Goal: Information Seeking & Learning: Learn about a topic

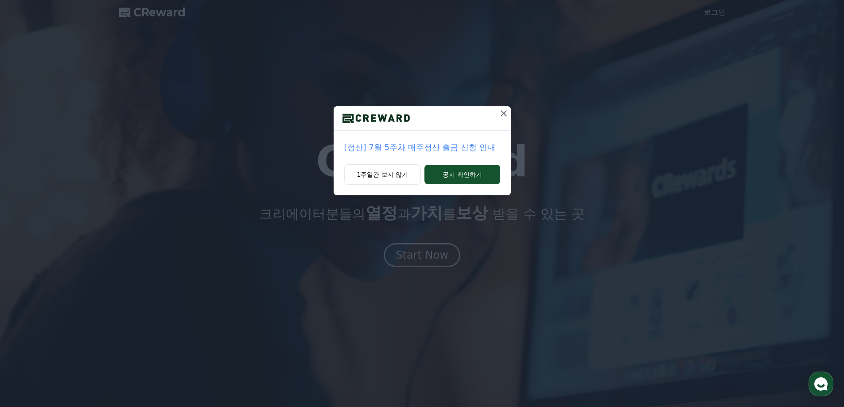
click at [506, 111] on icon at bounding box center [504, 113] width 6 height 6
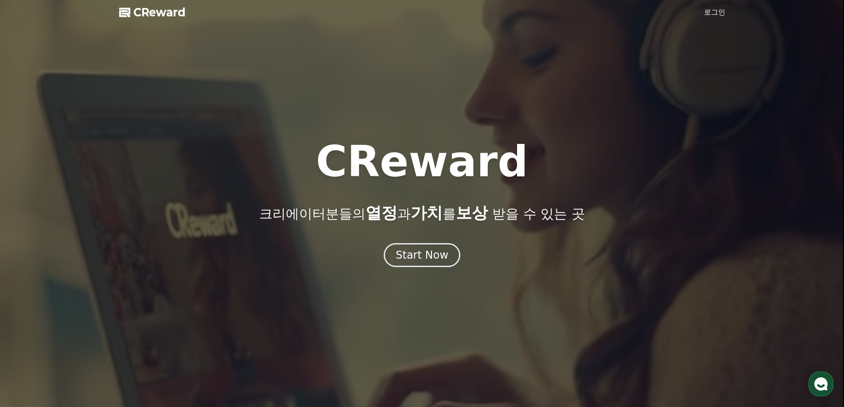
click at [157, 13] on span "CReward" at bounding box center [159, 12] width 52 height 14
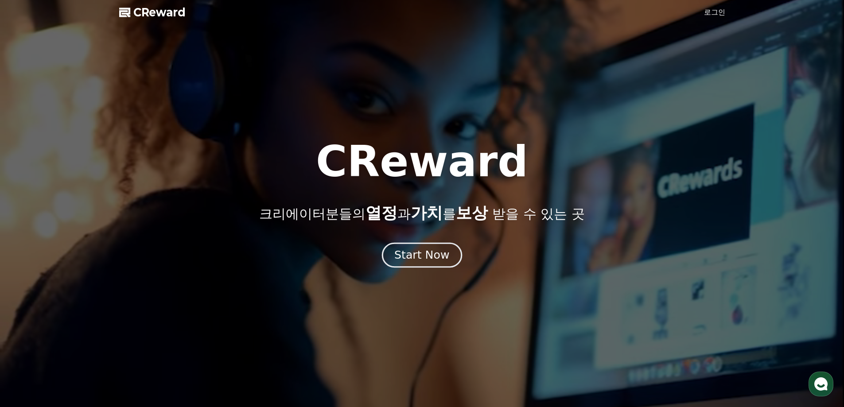
click at [432, 259] on div "Start Now" at bounding box center [421, 255] width 55 height 15
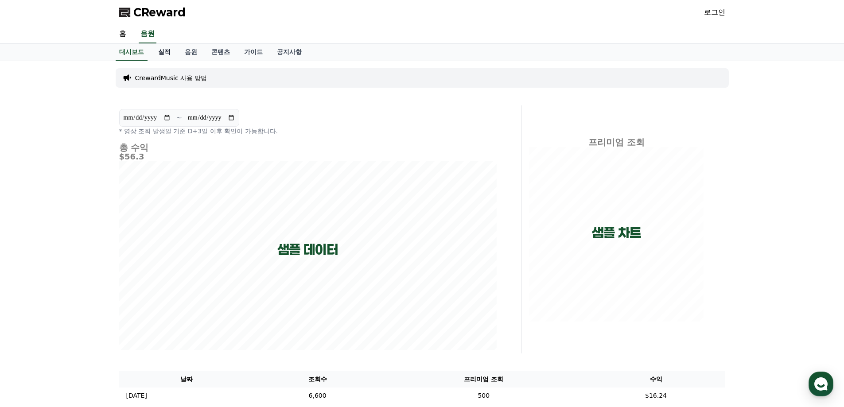
click at [167, 51] on link "실적" at bounding box center [164, 52] width 27 height 17
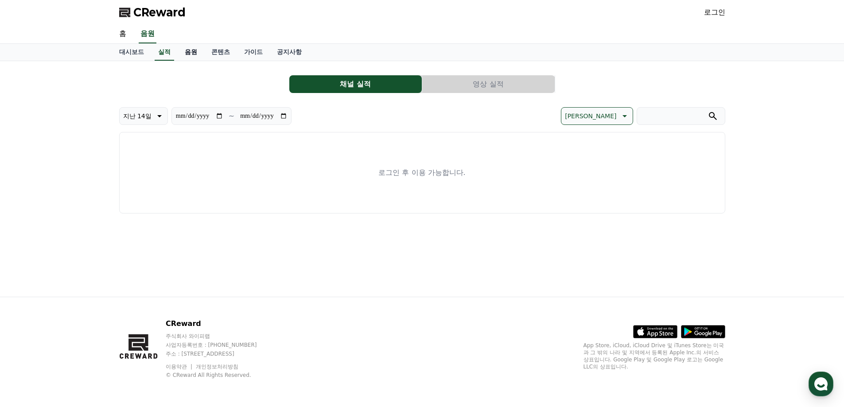
click at [190, 52] on link "음원" at bounding box center [191, 52] width 27 height 17
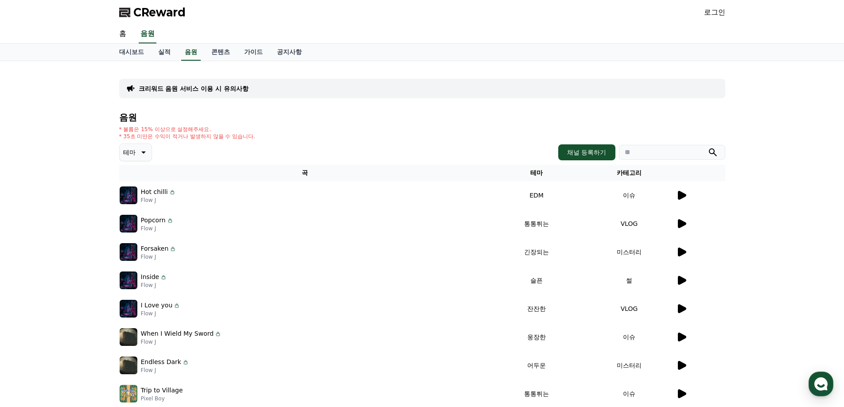
click at [146, 158] on button "테마" at bounding box center [135, 153] width 33 height 18
click at [280, 132] on div "* 볼륨은 15% 이상으로 설정해주세요. * 35초 미만은 수익이 적거나 발생하지 않을 수 있습니다." at bounding box center [422, 133] width 606 height 14
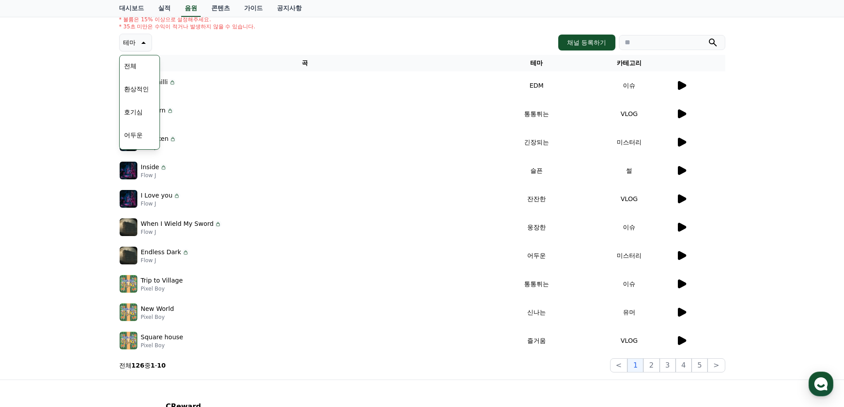
scroll to position [193, 0]
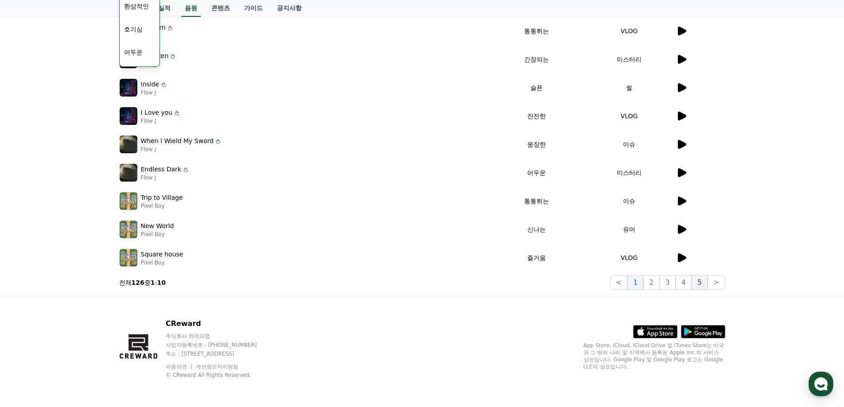
click at [696, 283] on button "5" at bounding box center [700, 283] width 16 height 14
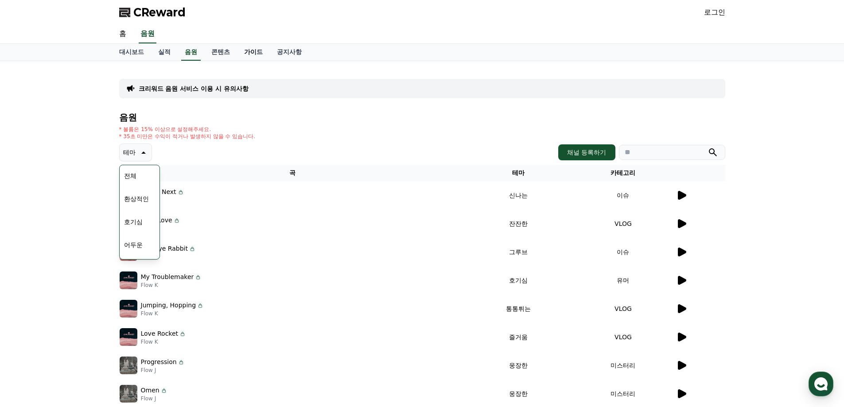
click at [263, 49] on link "가이드" at bounding box center [253, 52] width 33 height 17
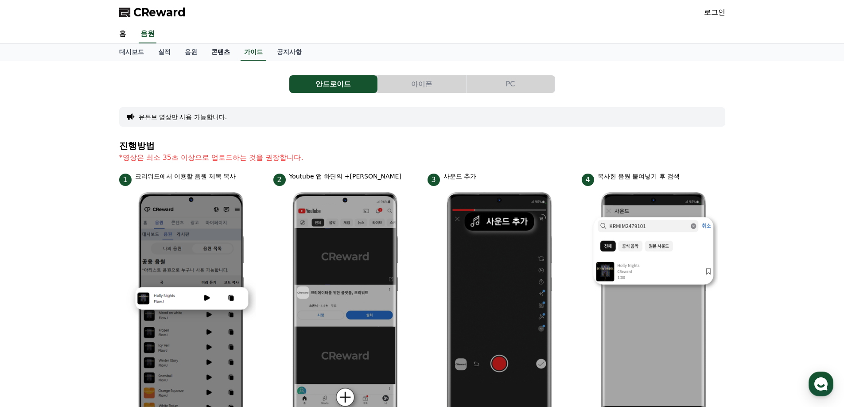
click at [225, 51] on link "콘텐츠" at bounding box center [220, 52] width 33 height 17
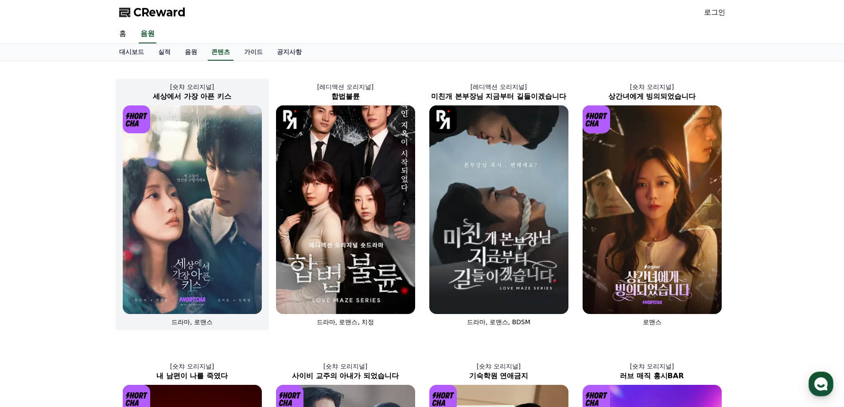
click at [213, 170] on img at bounding box center [192, 209] width 139 height 209
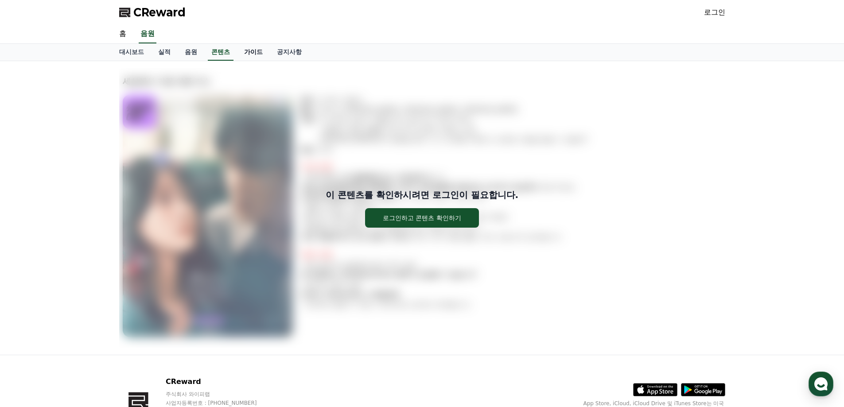
click at [257, 54] on link "가이드" at bounding box center [253, 52] width 33 height 17
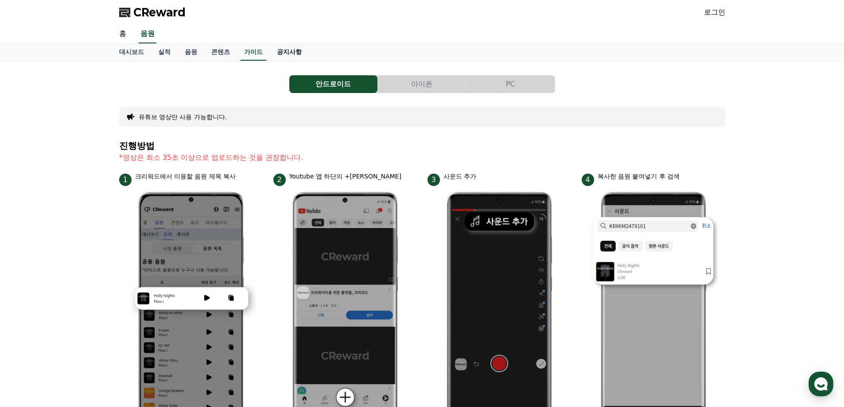
click at [288, 51] on link "공지사항" at bounding box center [289, 52] width 39 height 17
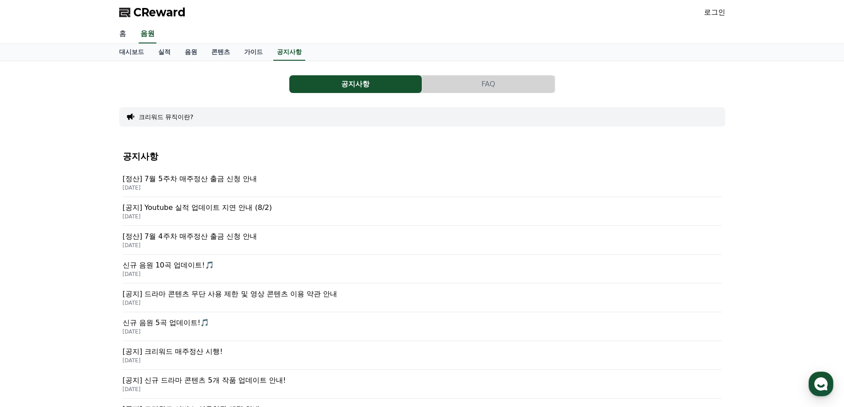
click at [128, 41] on link "홈" at bounding box center [122, 34] width 21 height 19
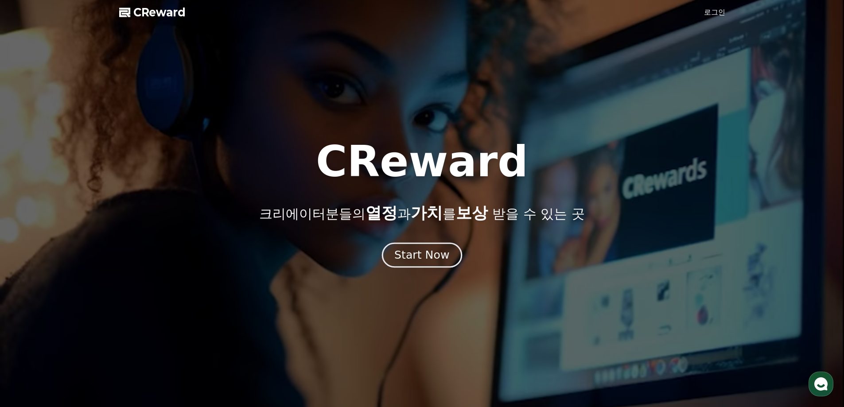
click at [418, 255] on div "Start Now" at bounding box center [421, 255] width 55 height 15
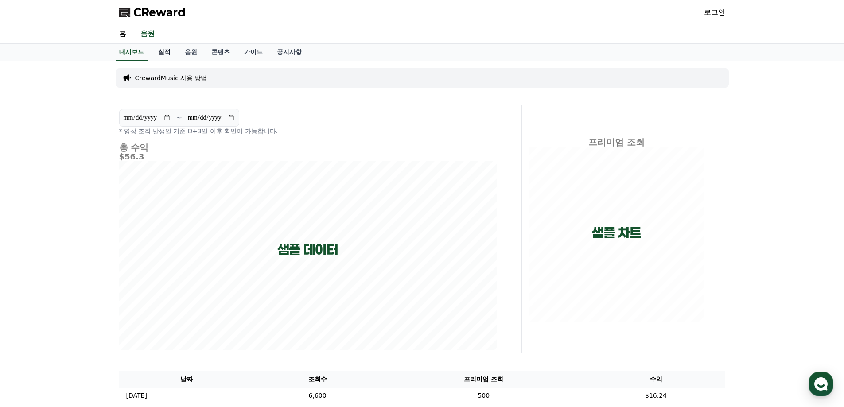
click at [161, 51] on link "실적" at bounding box center [164, 52] width 27 height 17
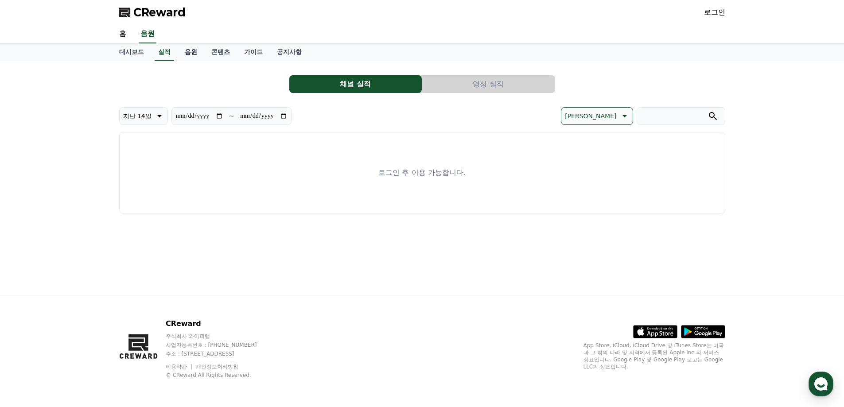
click at [195, 52] on link "음원" at bounding box center [191, 52] width 27 height 17
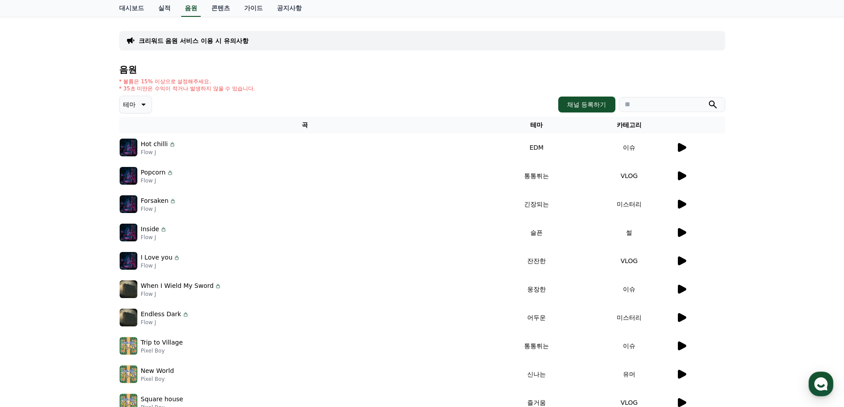
scroll to position [44, 0]
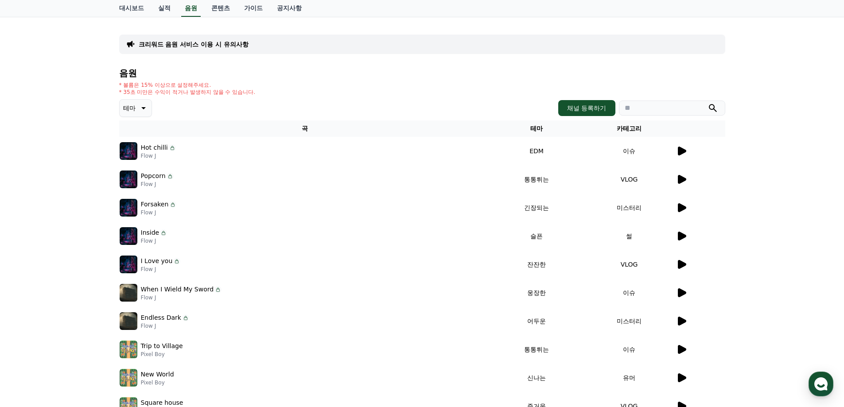
click at [677, 152] on icon at bounding box center [681, 151] width 11 height 11
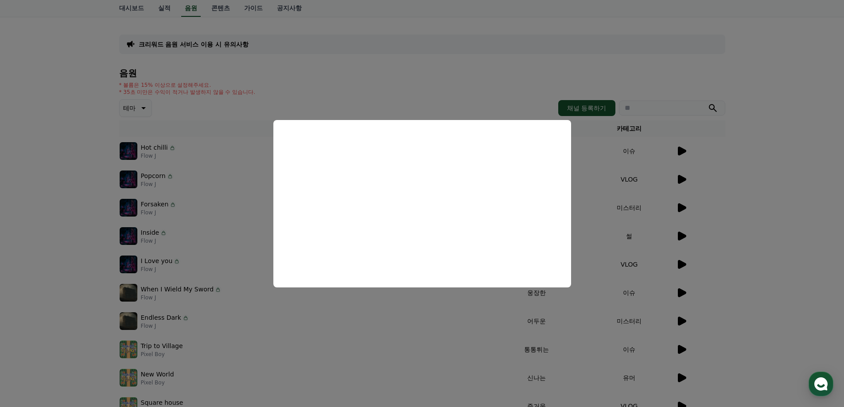
click at [754, 108] on button "close modal" at bounding box center [422, 203] width 844 height 407
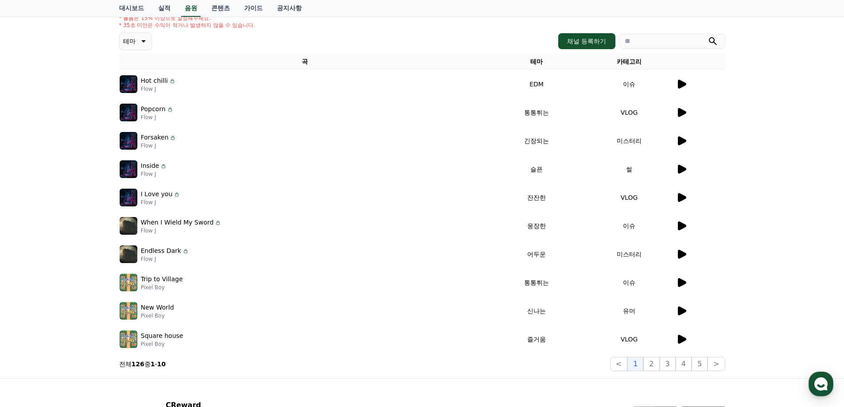
scroll to position [104, 0]
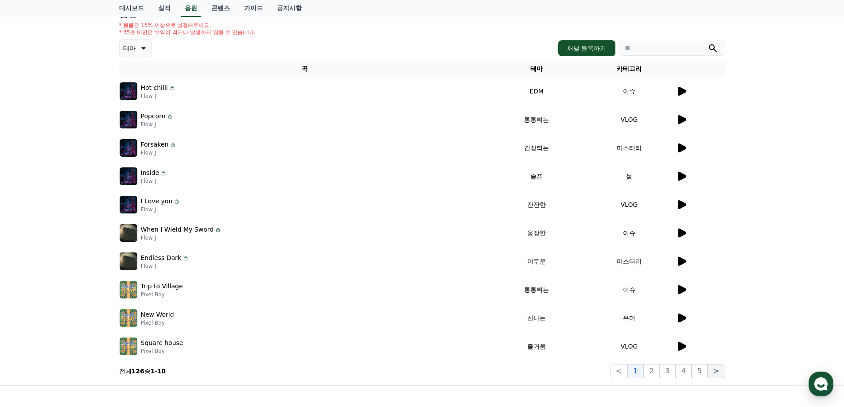
click at [715, 375] on button ">" at bounding box center [716, 371] width 17 height 14
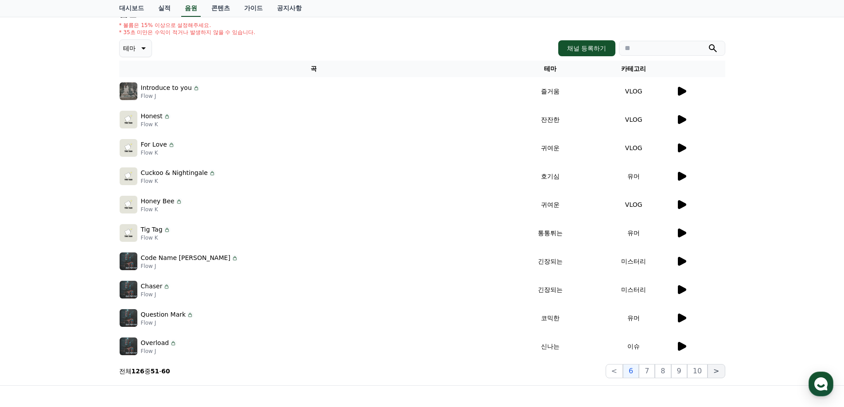
click at [715, 375] on button ">" at bounding box center [716, 371] width 17 height 14
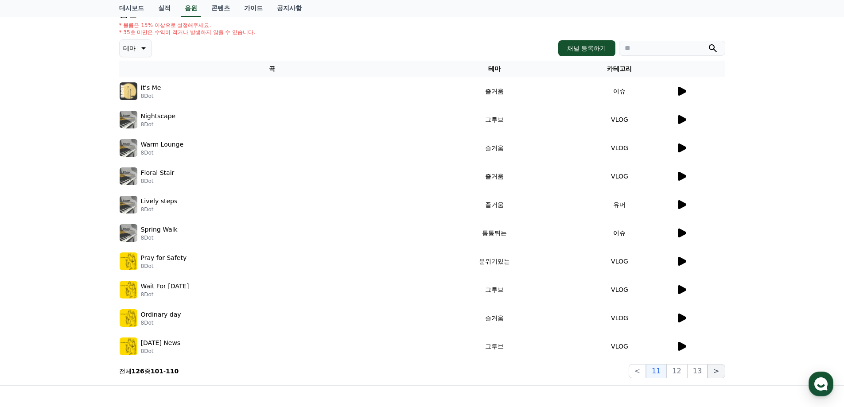
click at [716, 374] on button ">" at bounding box center [716, 371] width 17 height 14
click at [715, 375] on button ">" at bounding box center [716, 371] width 17 height 14
click at [716, 374] on button ">" at bounding box center [716, 371] width 17 height 14
click at [688, 374] on button "12" at bounding box center [697, 371] width 20 height 14
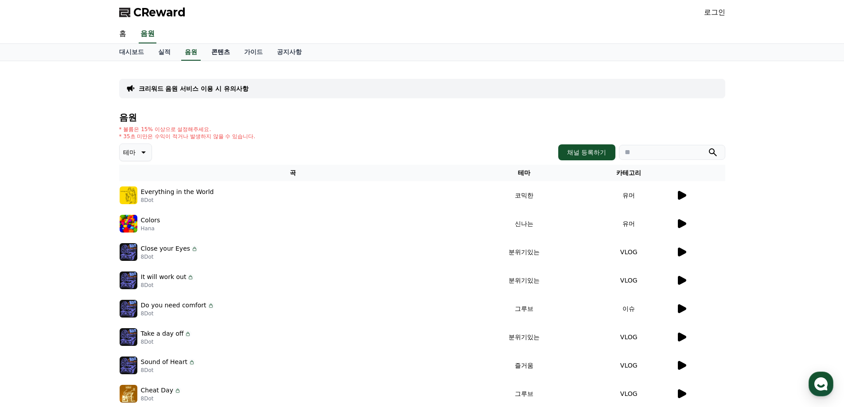
click at [222, 45] on link "콘텐츠" at bounding box center [220, 52] width 33 height 17
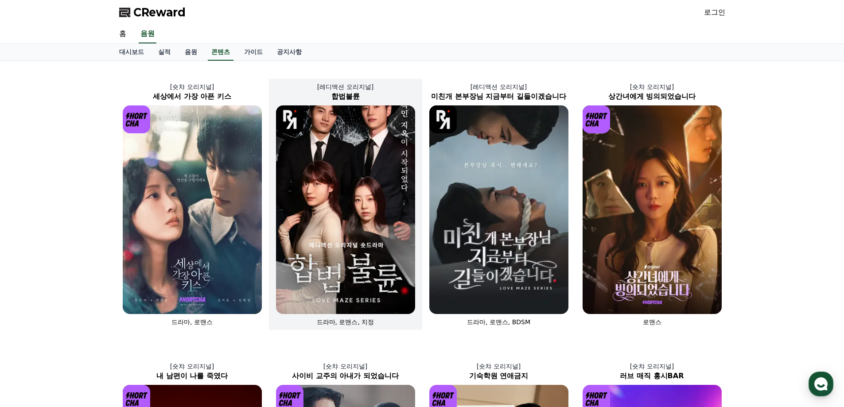
click at [375, 253] on img at bounding box center [345, 209] width 139 height 209
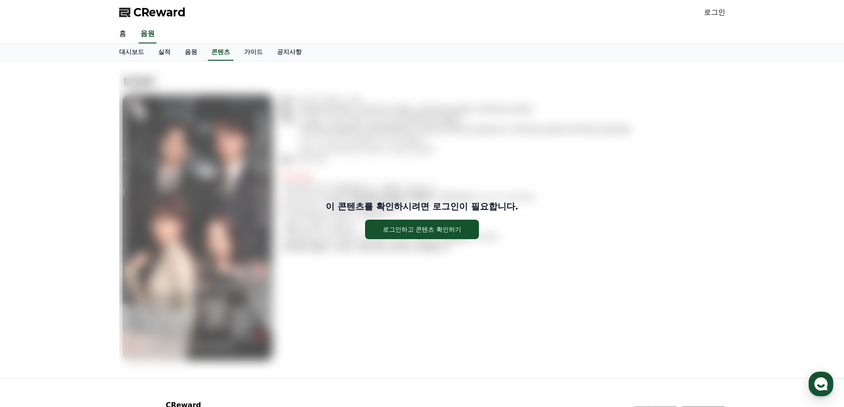
click at [663, 98] on div "이 콘텐츠를 확인하시려면 로그인이 필요합니다. 로그인하고 콘텐츠 확인하기" at bounding box center [422, 219] width 606 height 303
click at [292, 31] on div "홈 음원" at bounding box center [422, 34] width 620 height 19
click at [215, 57] on link "콘텐츠" at bounding box center [221, 52] width 26 height 17
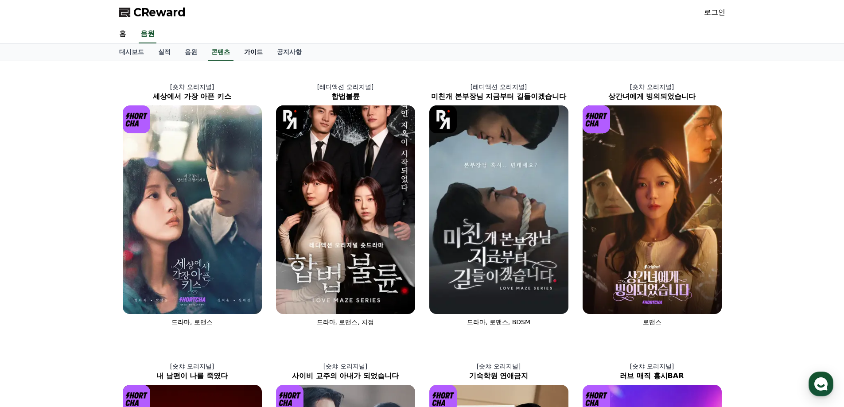
click at [264, 53] on link "가이드" at bounding box center [253, 52] width 33 height 17
